Goal: Task Accomplishment & Management: Use online tool/utility

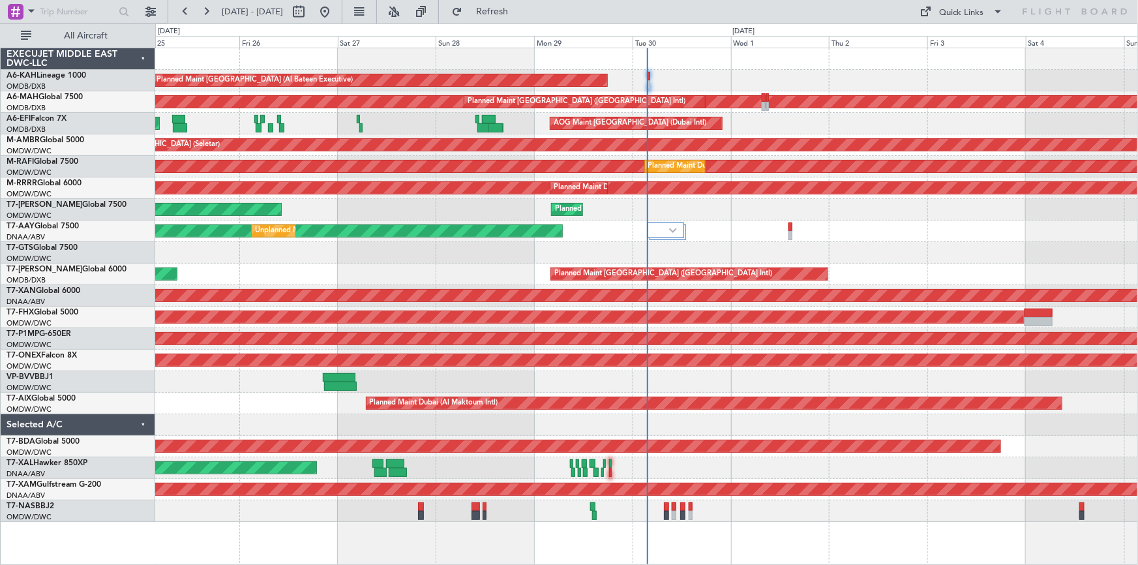
click at [419, 154] on div "Planned Maint [GEOGRAPHIC_DATA] (Al Bateen Executive) Planned Maint [GEOGRAPHIC…" at bounding box center [646, 285] width 983 height 474
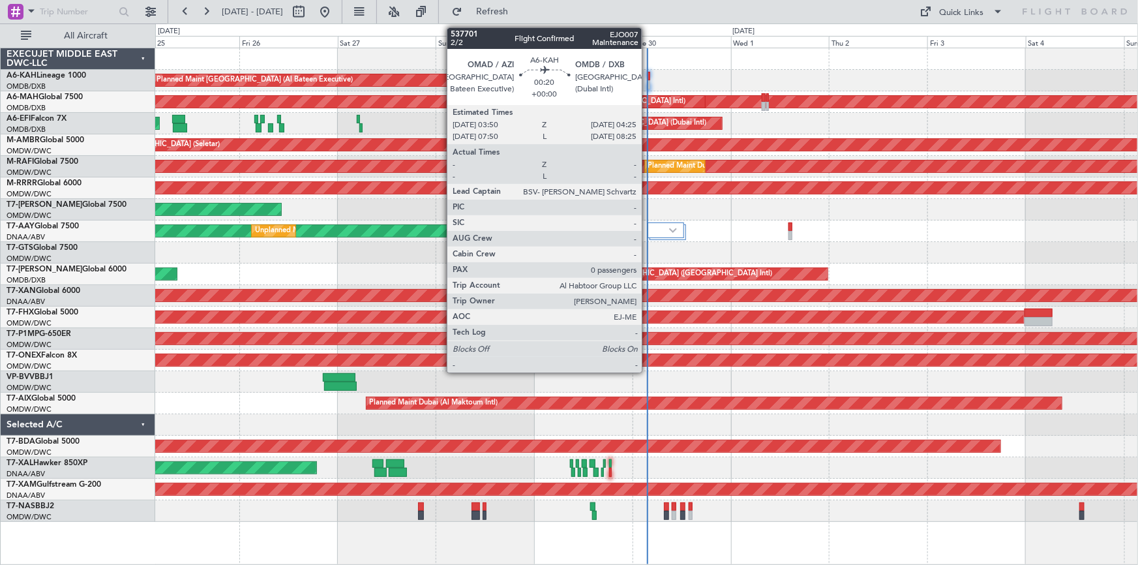
click at [648, 73] on div at bounding box center [649, 76] width 3 height 9
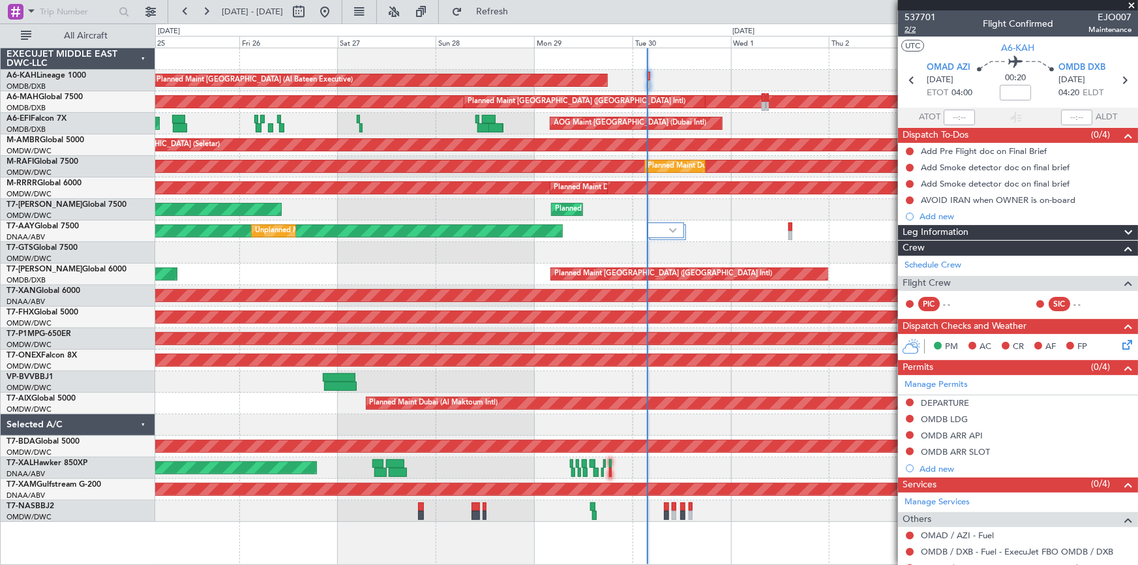
click at [917, 31] on span "2/2" at bounding box center [920, 29] width 31 height 11
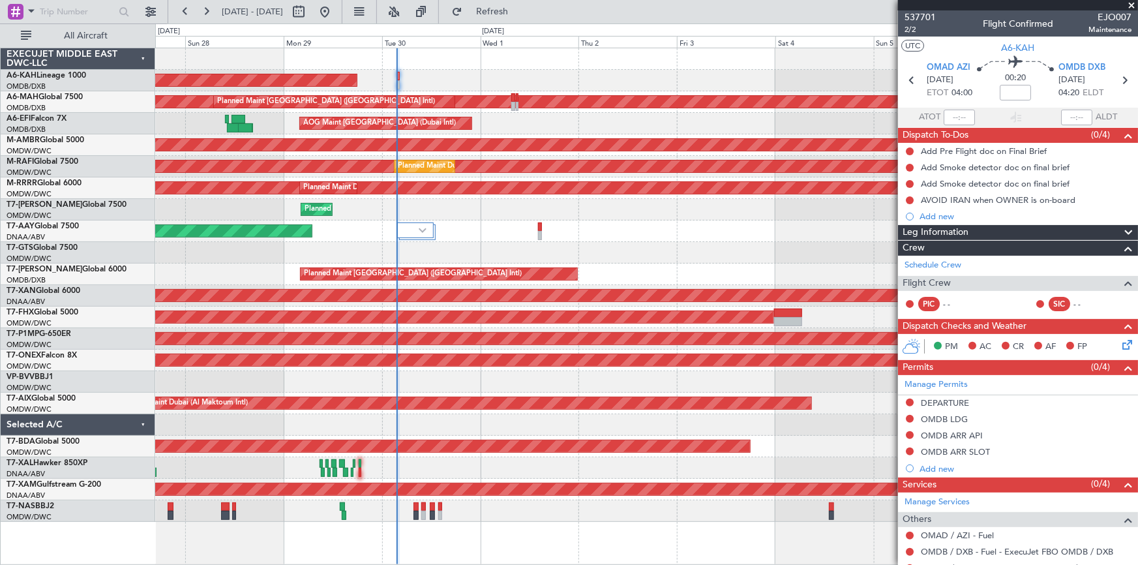
click at [532, 123] on div "Planned Maint [GEOGRAPHIC_DATA] (Al Bateen Executive) Planned Maint [GEOGRAPHIC…" at bounding box center [646, 285] width 983 height 474
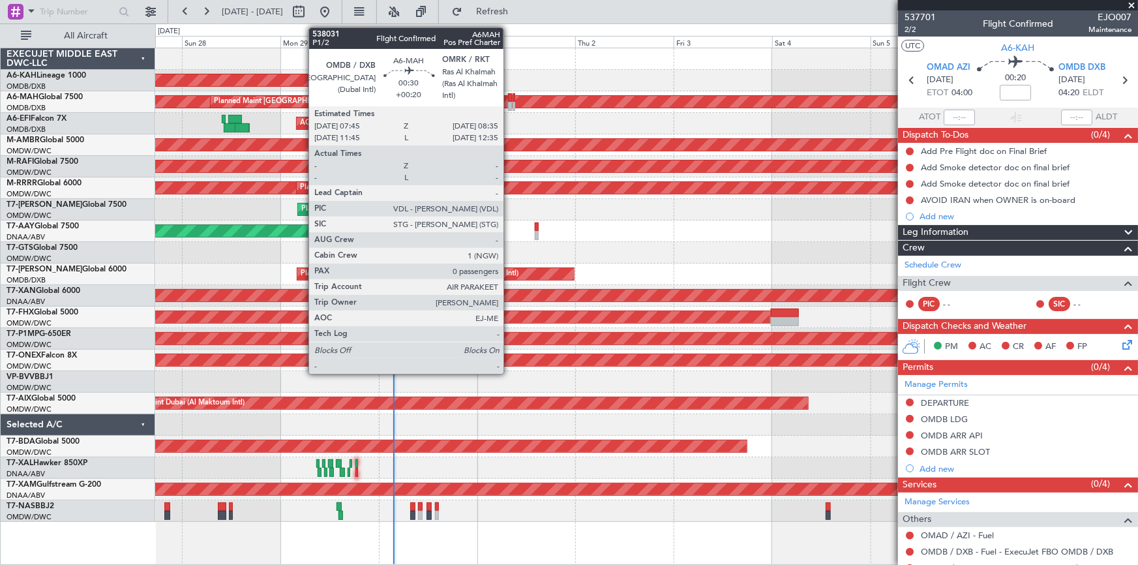
click at [509, 96] on div at bounding box center [510, 97] width 4 height 9
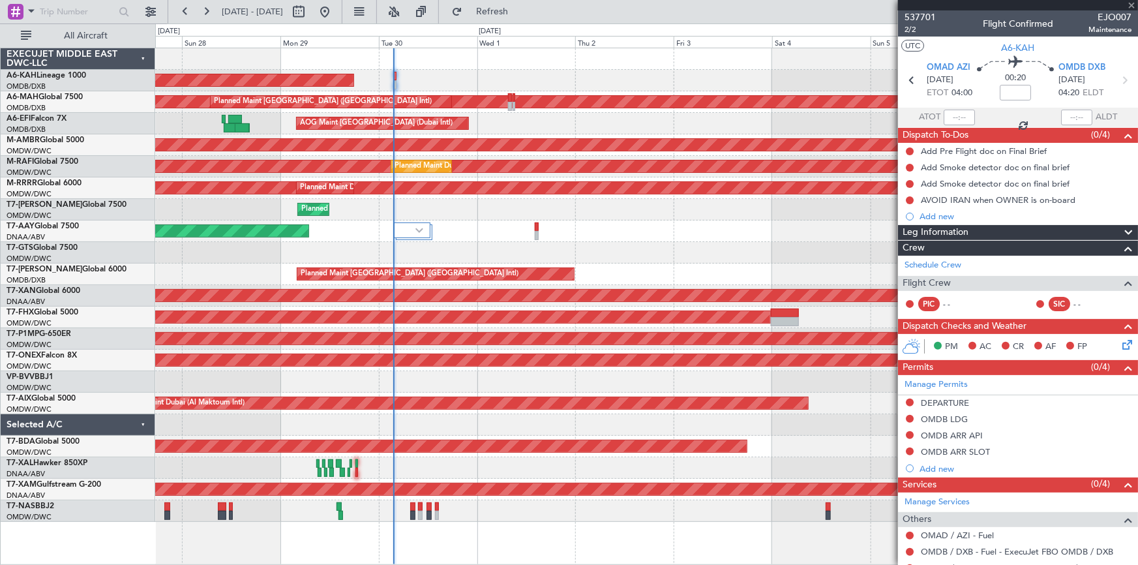
type input "+00:20"
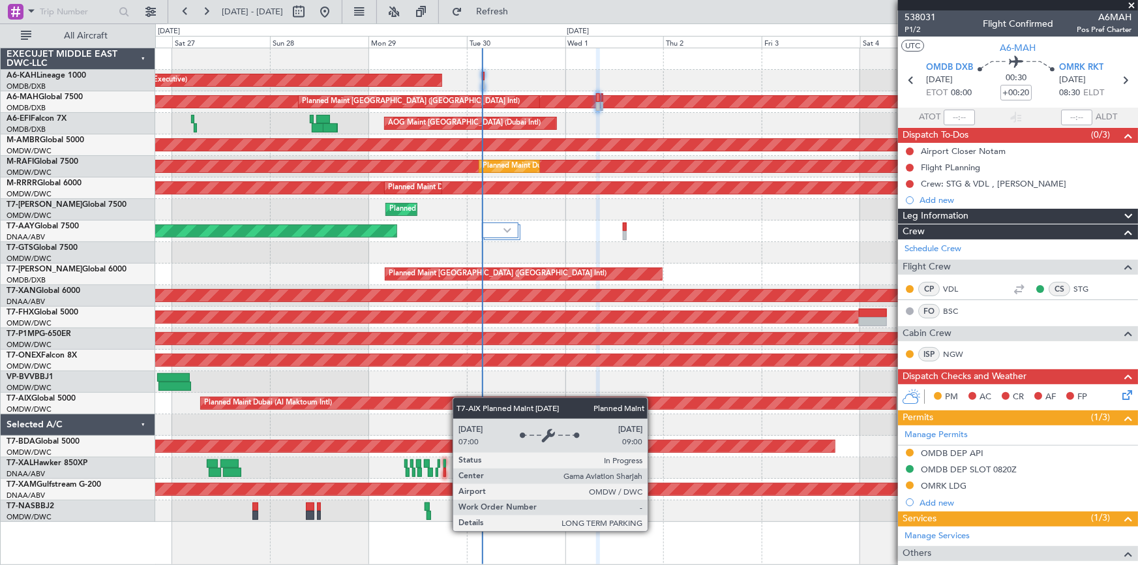
click at [420, 406] on div "Planned Maint [GEOGRAPHIC_DATA] (Al Bateen Executive) Planned Maint [GEOGRAPHIC…" at bounding box center [646, 285] width 983 height 474
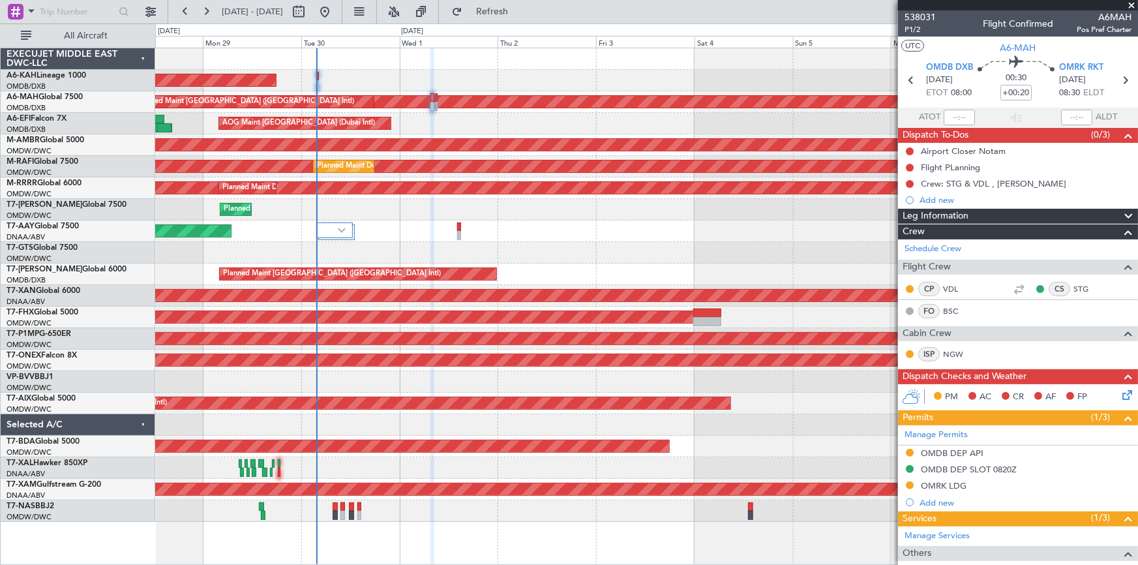
click at [431, 413] on div "Planned Maint [GEOGRAPHIC_DATA] (Al Bateen Executive) Planned Maint [GEOGRAPHIC…" at bounding box center [646, 285] width 983 height 474
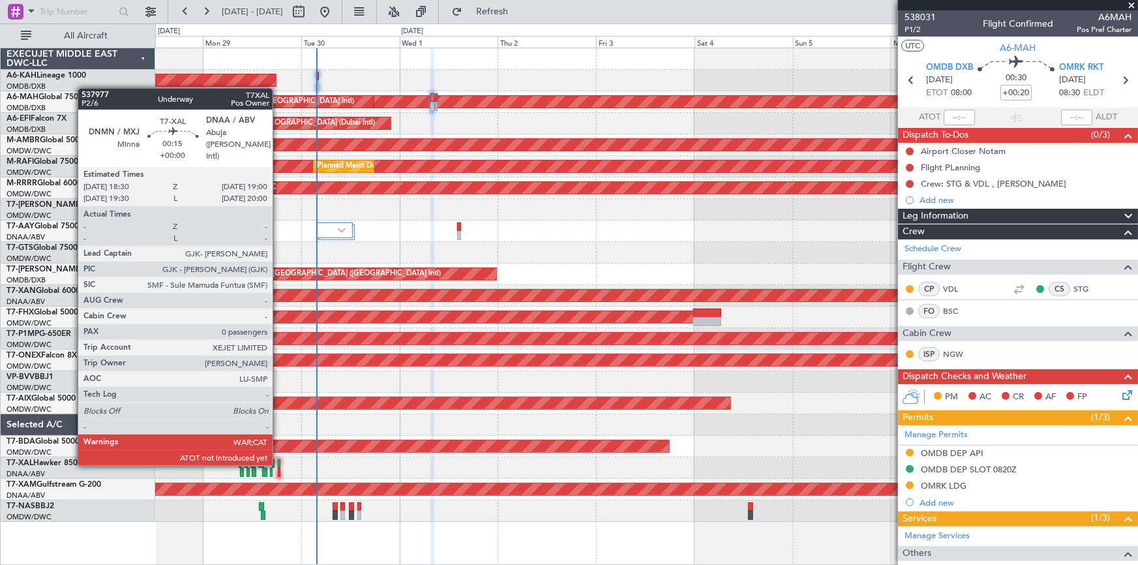
click at [279, 463] on div at bounding box center [279, 463] width 3 height 9
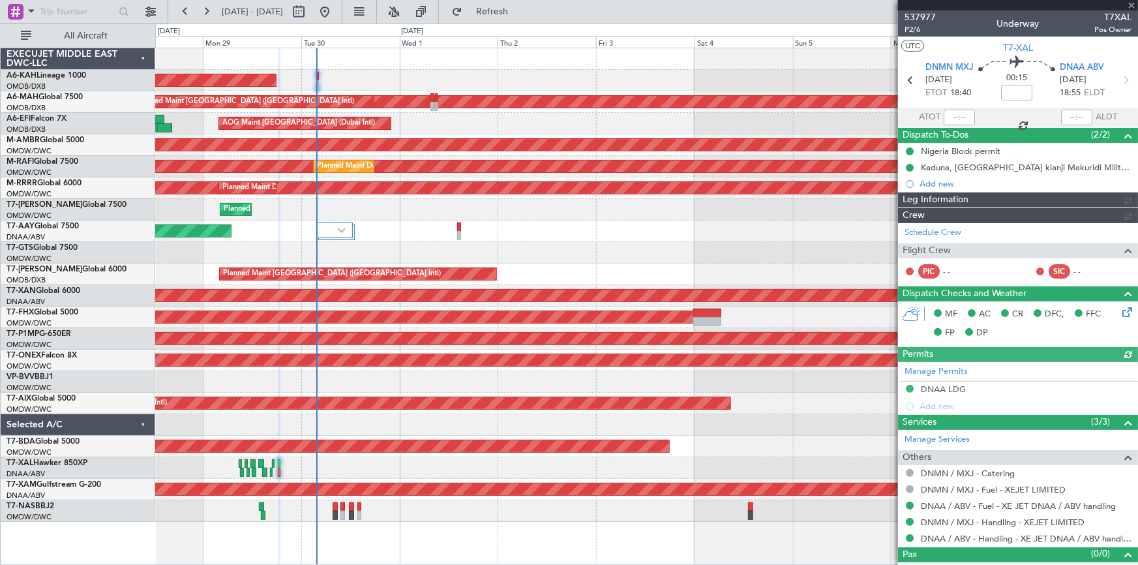
type input "[PERSON_NAME] (ANI)"
type input "7392"
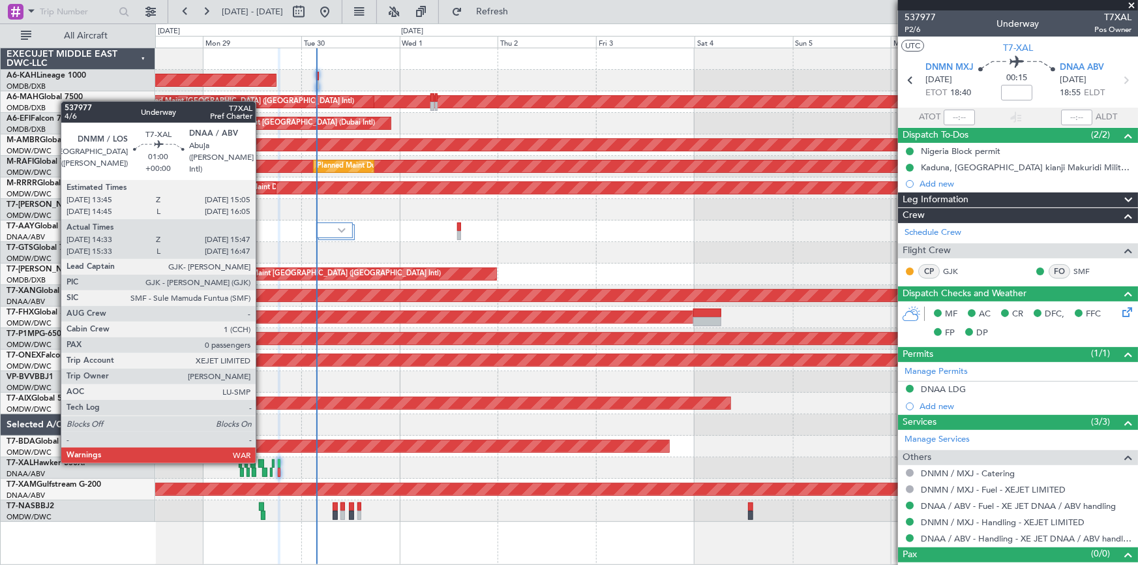
click at [262, 461] on div at bounding box center [261, 463] width 6 height 9
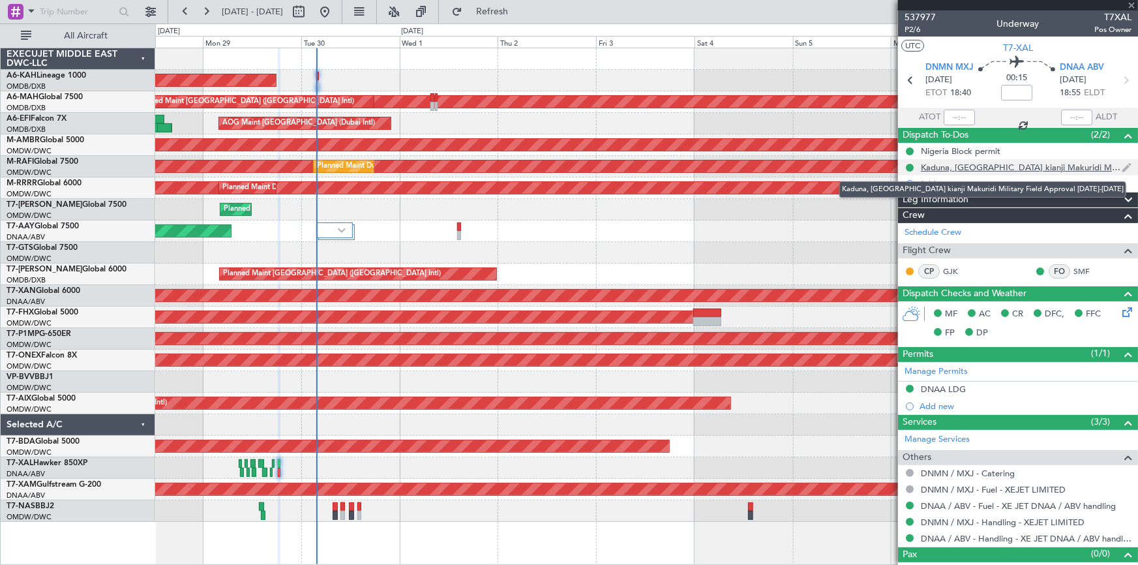
type input "14:48"
type input "15:42"
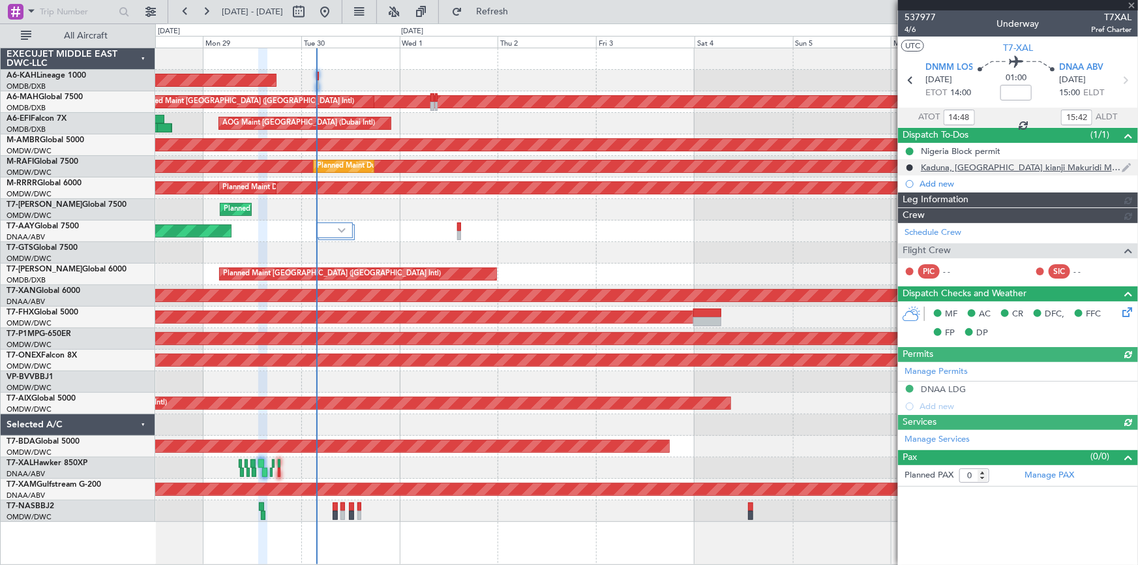
type input "Dherander Fithani (DHF)"
type input "7379"
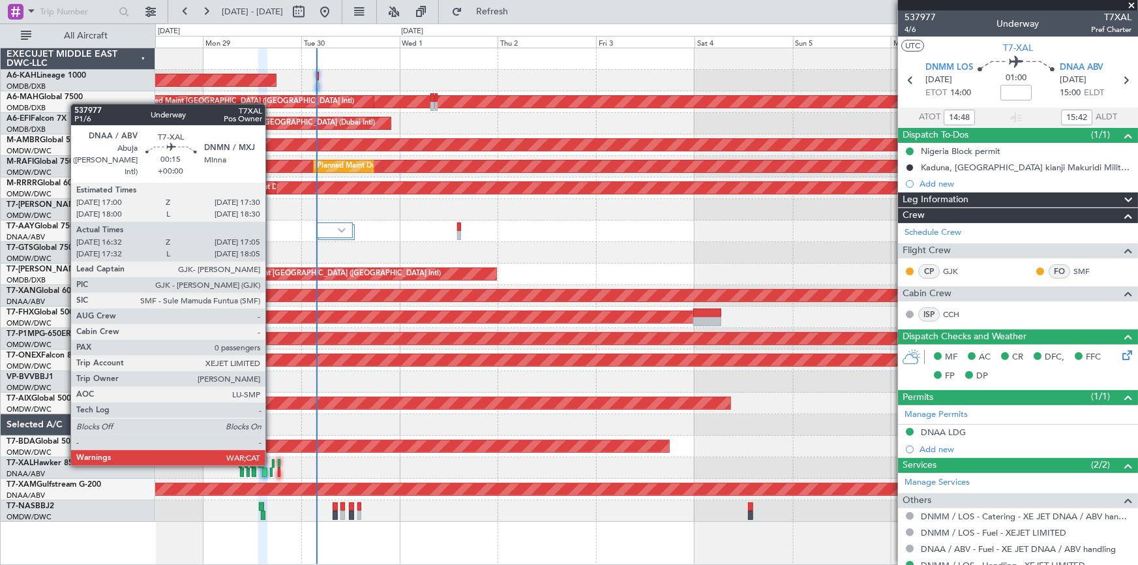
click at [272, 463] on div at bounding box center [273, 463] width 3 height 9
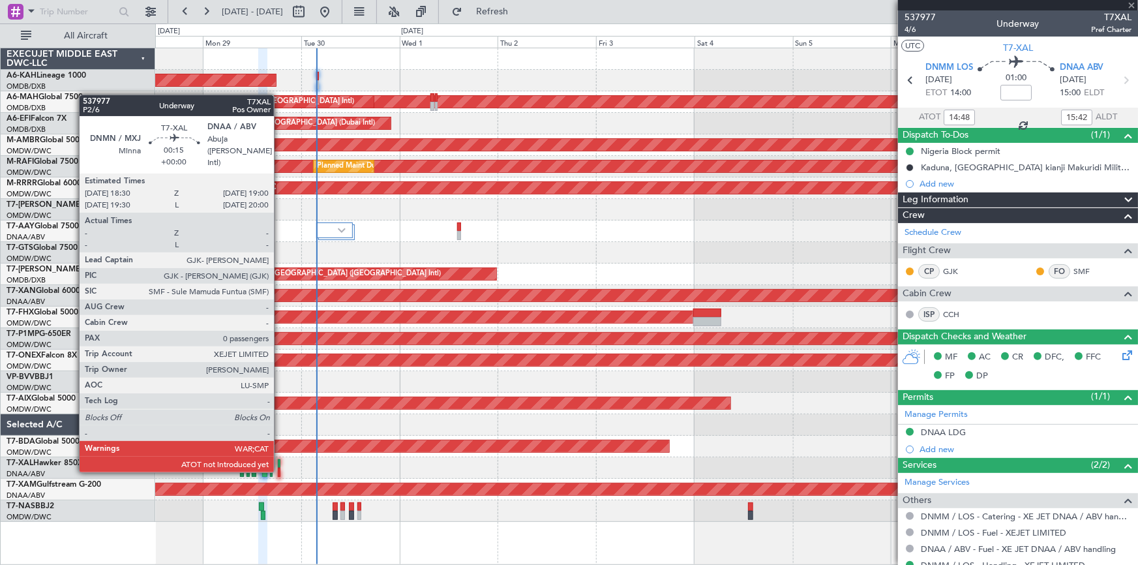
type input "16:42"
type input "17:00"
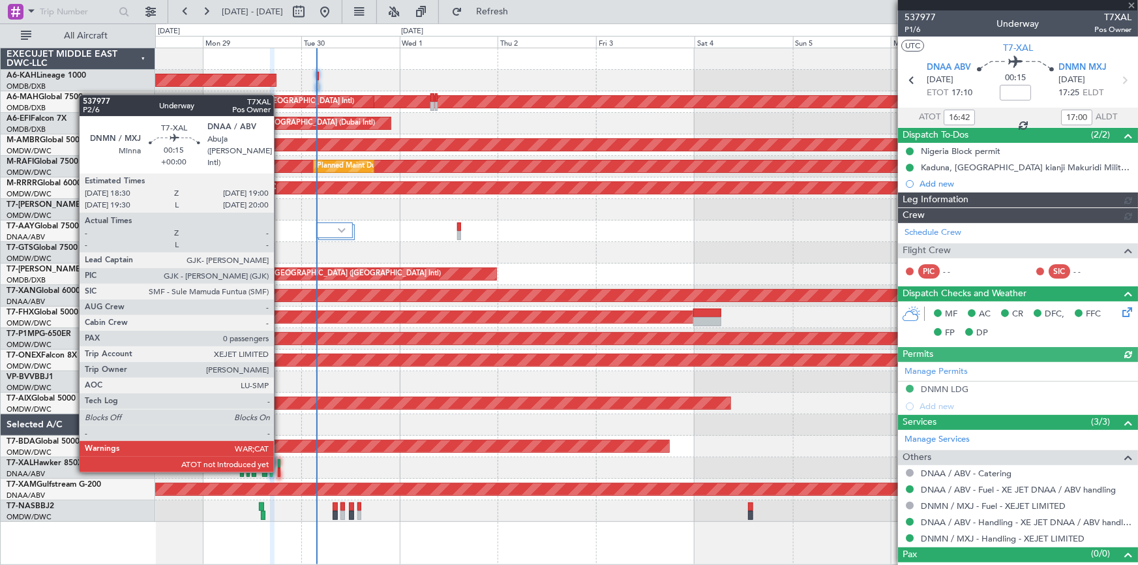
type input "[PERSON_NAME] (ANI)"
type input "7391"
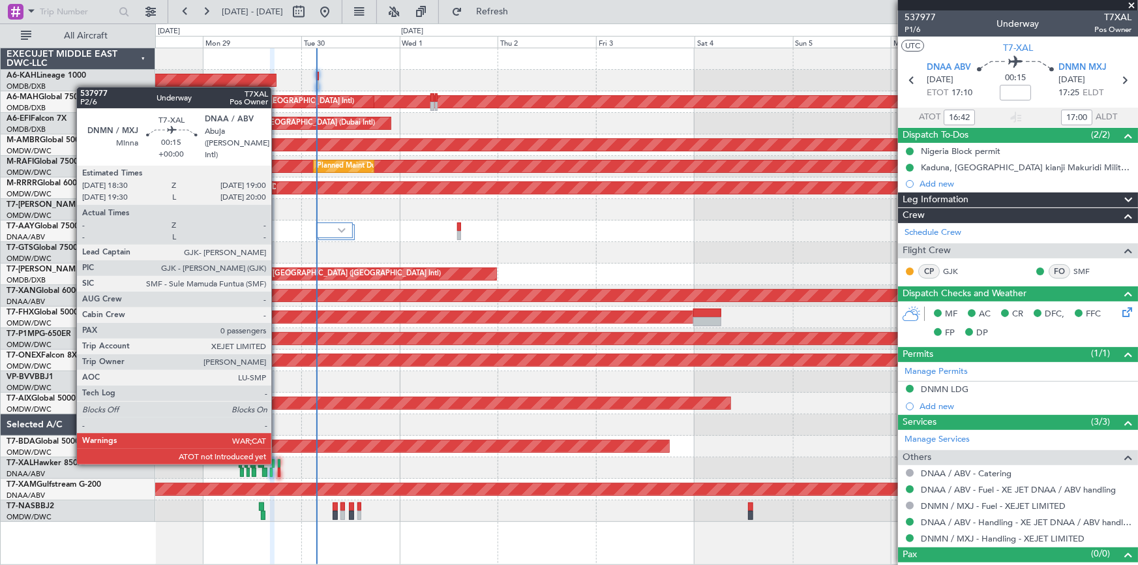
click at [278, 462] on div at bounding box center [279, 463] width 3 height 9
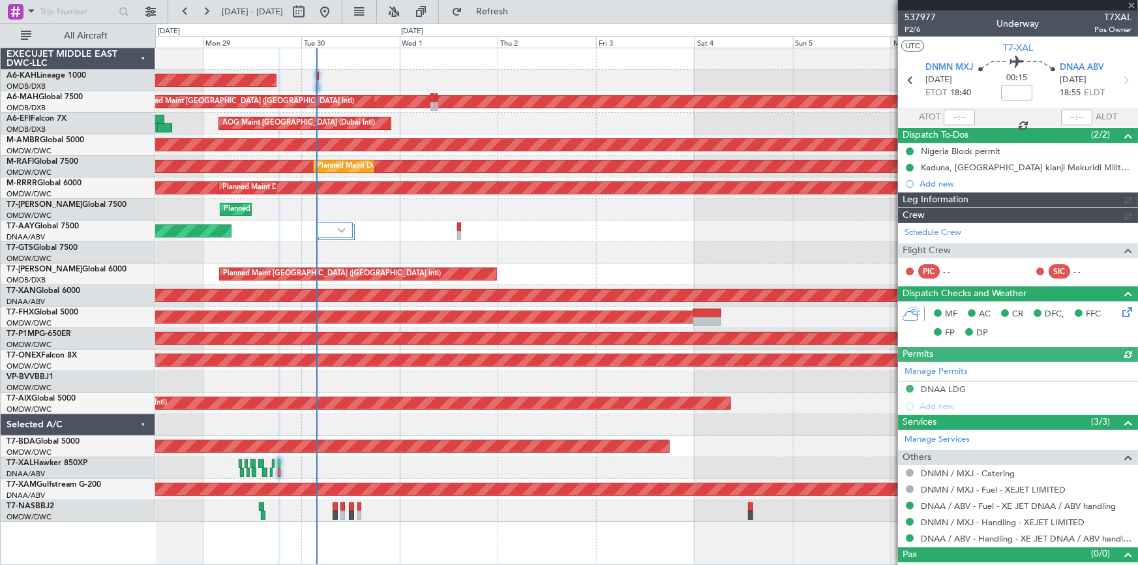
type input "[PERSON_NAME] (ANI)"
type input "7392"
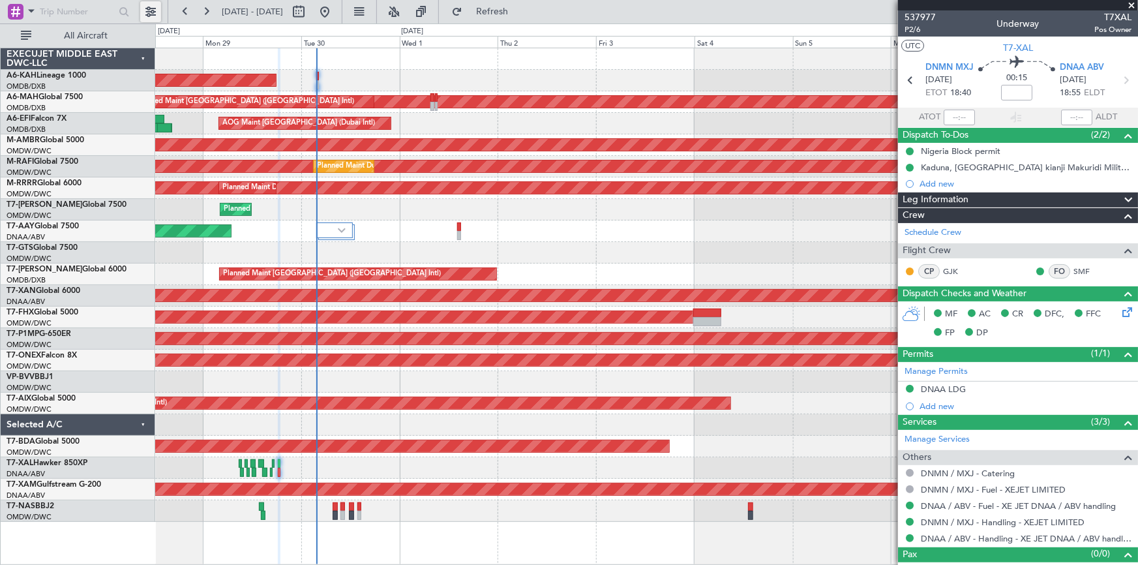
click at [151, 12] on button at bounding box center [150, 11] width 21 height 21
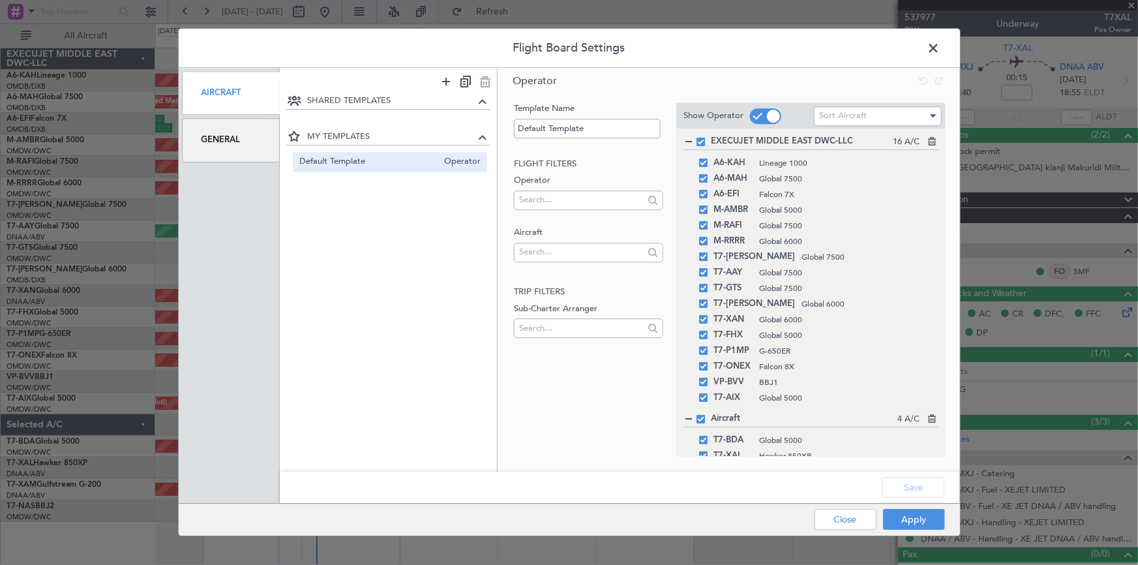
click at [241, 95] on div "Aircraft" at bounding box center [231, 93] width 98 height 44
click at [239, 134] on div "General" at bounding box center [231, 141] width 98 height 44
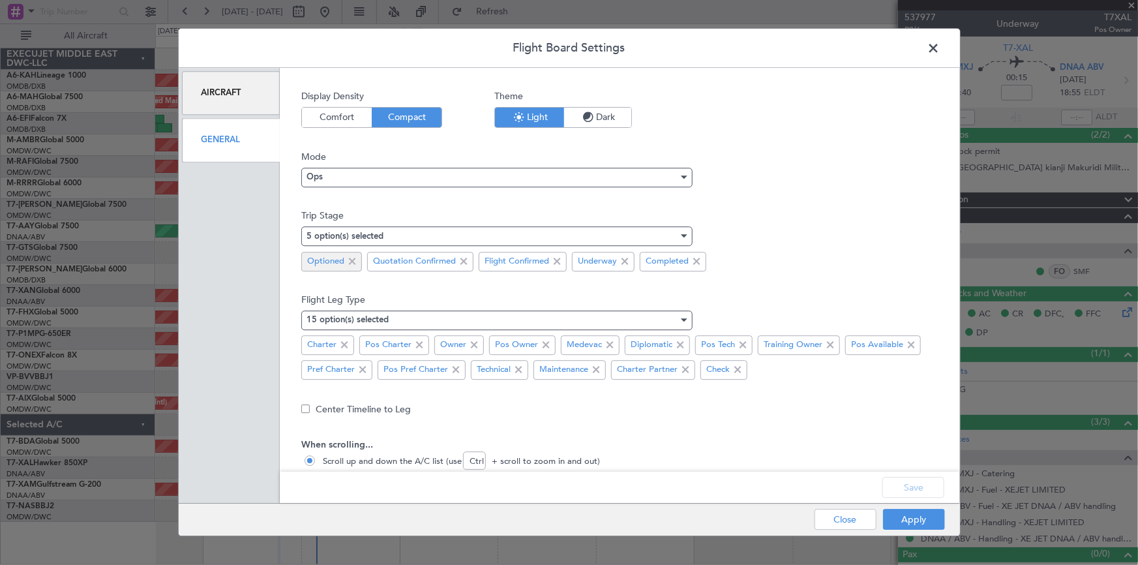
click at [352, 262] on span at bounding box center [352, 262] width 16 height 16
click at [912, 488] on button "Save" at bounding box center [914, 487] width 62 height 21
click at [911, 517] on button "Apply" at bounding box center [914, 519] width 62 height 21
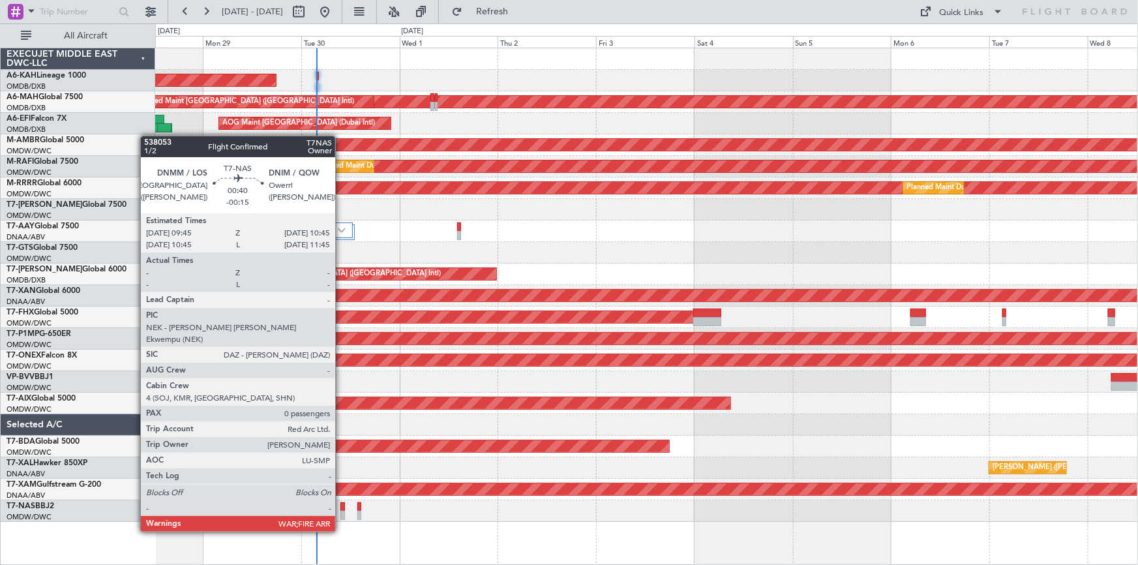
click at [341, 507] on div at bounding box center [343, 506] width 5 height 9
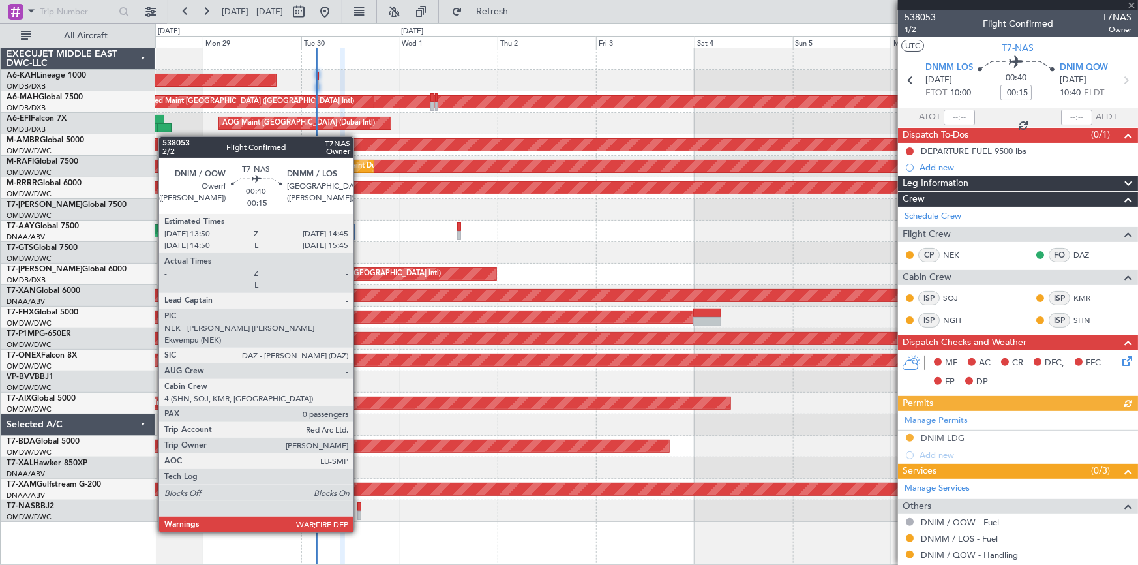
click at [359, 508] on div at bounding box center [359, 506] width 4 height 9
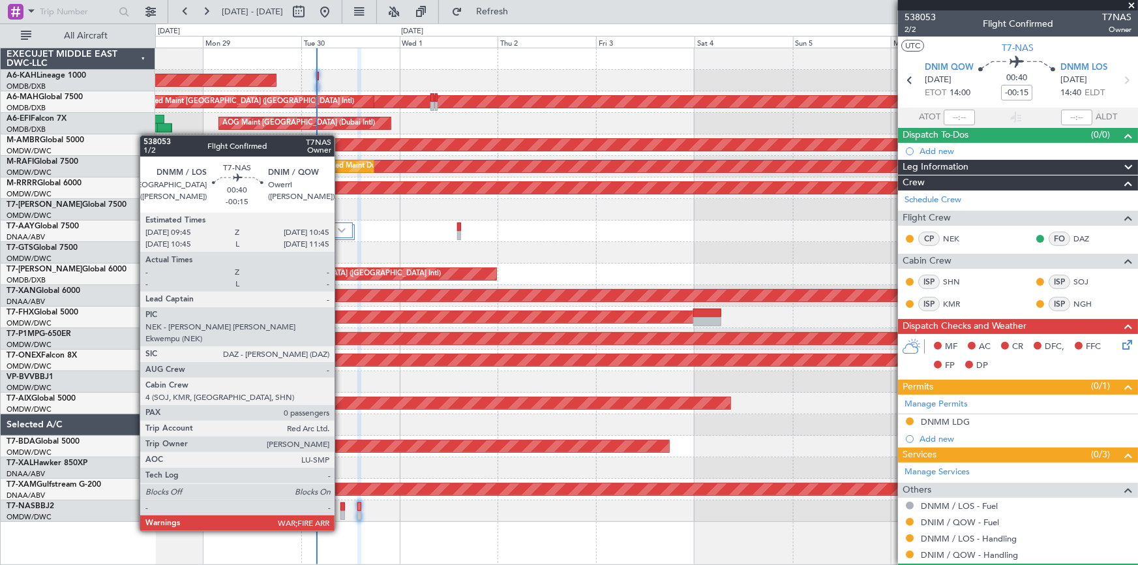
click at [341, 506] on div at bounding box center [343, 506] width 5 height 9
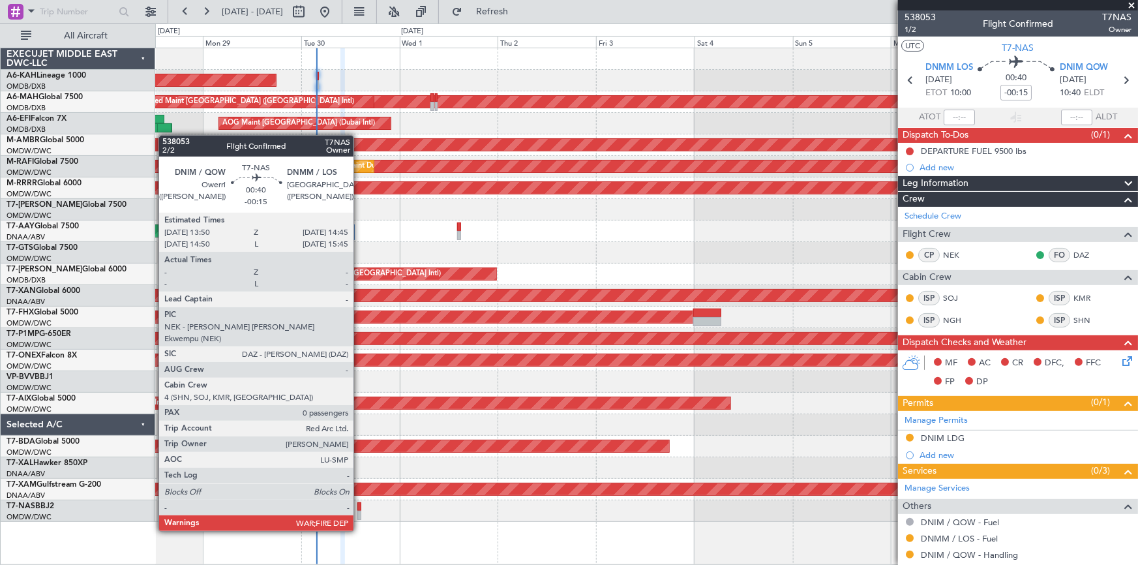
click at [359, 506] on div at bounding box center [359, 506] width 4 height 9
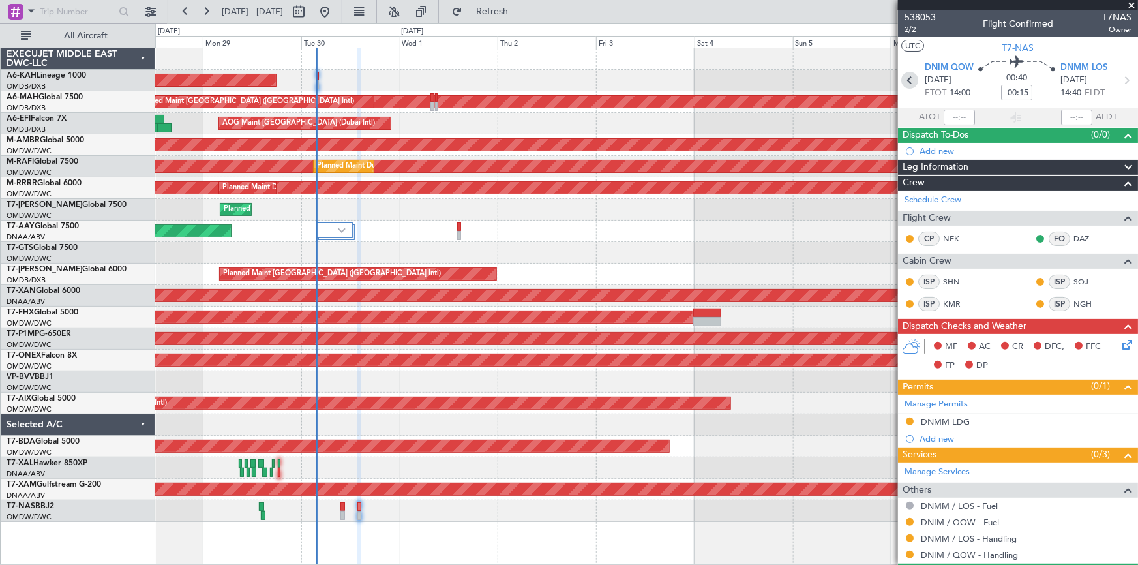
click at [905, 78] on icon at bounding box center [909, 80] width 17 height 17
